Goal: Browse casually: Explore the website without a specific task or goal

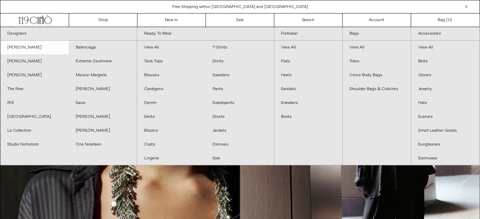
click at [39, 49] on link "[PERSON_NAME]" at bounding box center [34, 48] width 68 height 14
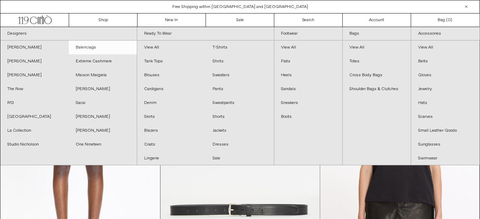
click at [90, 45] on link "Balenciaga" at bounding box center [103, 48] width 68 height 14
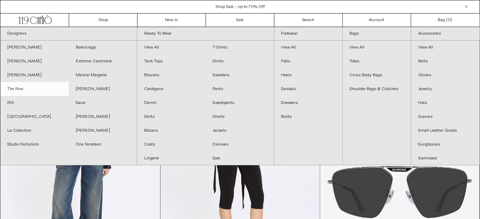
click at [26, 88] on link "The Row" at bounding box center [34, 89] width 68 height 14
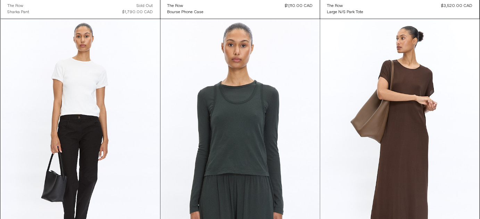
scroll to position [1898, 0]
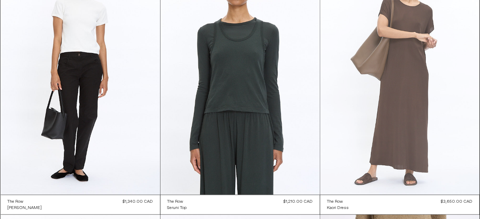
click at [368, 133] on at bounding box center [399, 75] width 159 height 239
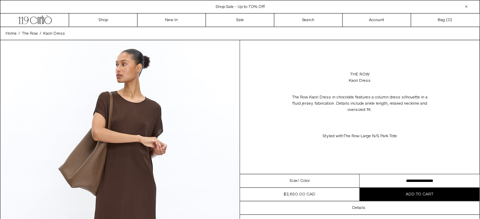
click at [413, 180] on select "**********" at bounding box center [420, 182] width 120 height 14
click at [439, 135] on div "The Row Kaori Dress in chocolate features a column dress silhouette in a fluid …" at bounding box center [359, 116] width 239 height 59
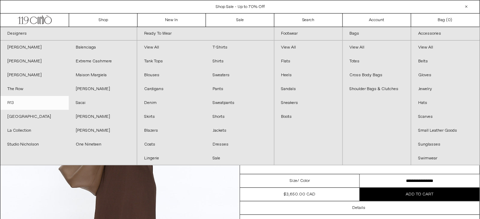
click at [17, 103] on link "R13" at bounding box center [34, 103] width 68 height 14
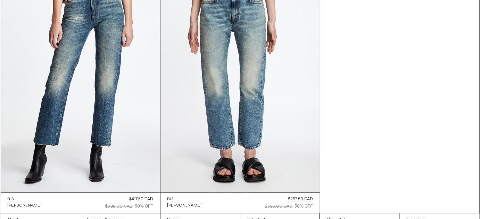
scroll to position [3736, 0]
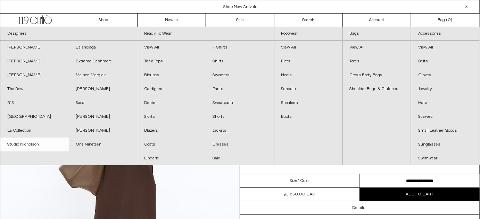
click at [31, 145] on link "Studio Nicholson" at bounding box center [34, 145] width 68 height 14
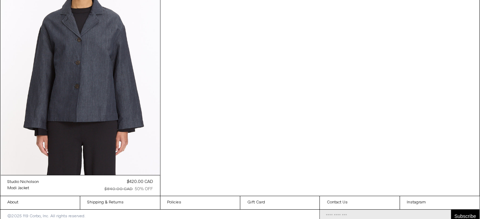
scroll to position [629, 0]
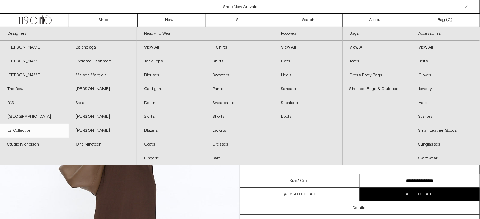
click at [26, 133] on link "La Collection" at bounding box center [34, 131] width 68 height 14
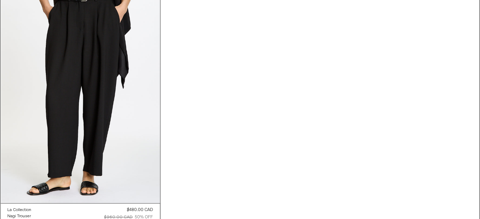
scroll to position [328, 0]
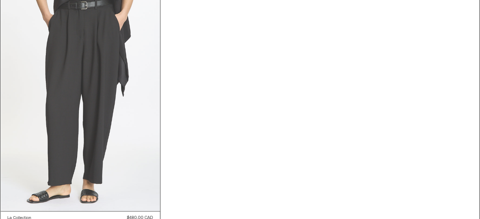
click at [26, 133] on at bounding box center [80, 92] width 159 height 239
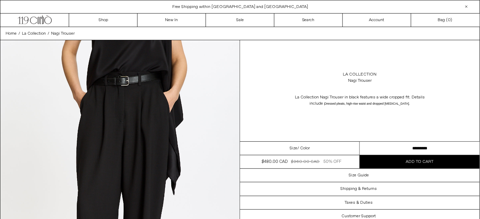
click at [438, 147] on select "**********" at bounding box center [420, 149] width 120 height 14
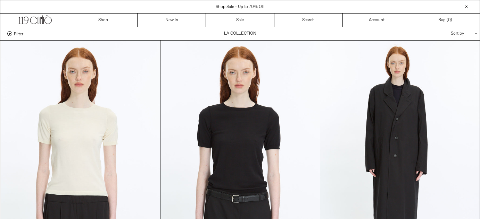
scroll to position [328, 0]
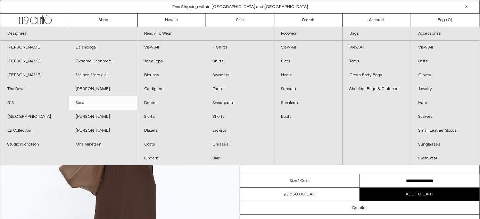
click at [93, 104] on link "Sacai" at bounding box center [103, 103] width 68 height 14
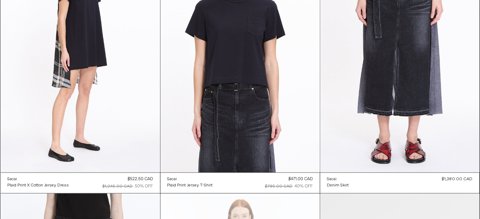
scroll to position [366, 0]
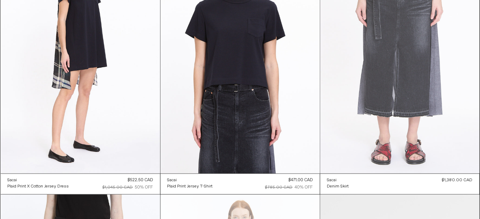
click at [372, 102] on at bounding box center [399, 54] width 159 height 239
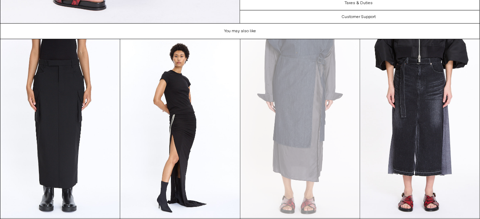
scroll to position [959, 0]
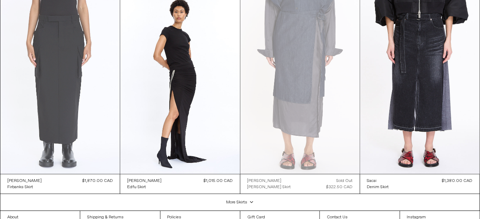
click at [49, 117] on at bounding box center [59, 84] width 119 height 179
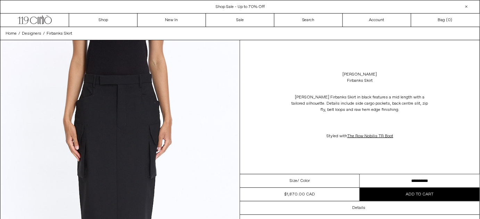
click at [464, 177] on select "**********" at bounding box center [420, 182] width 120 height 14
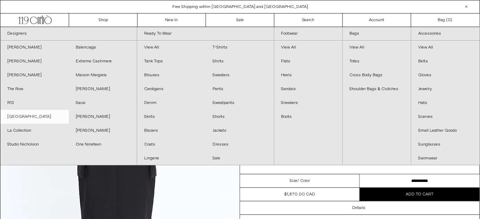
click at [35, 117] on link "[GEOGRAPHIC_DATA]" at bounding box center [34, 117] width 68 height 14
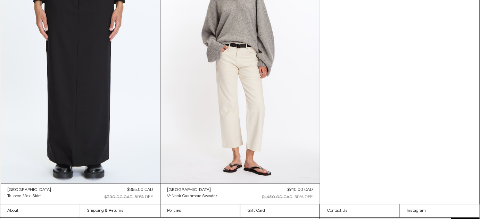
scroll to position [343, 0]
